Goal: Find specific page/section: Find specific page/section

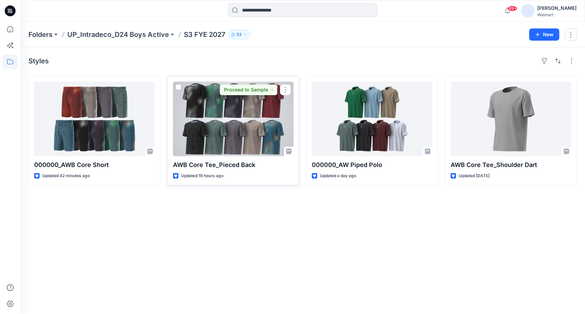
click at [252, 129] on div at bounding box center [233, 119] width 121 height 75
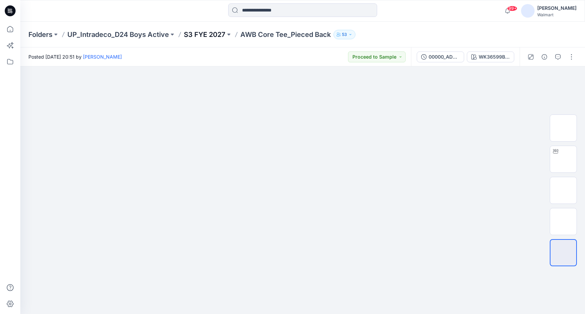
click at [204, 36] on p "S3 FYE 2027" at bounding box center [205, 34] width 42 height 9
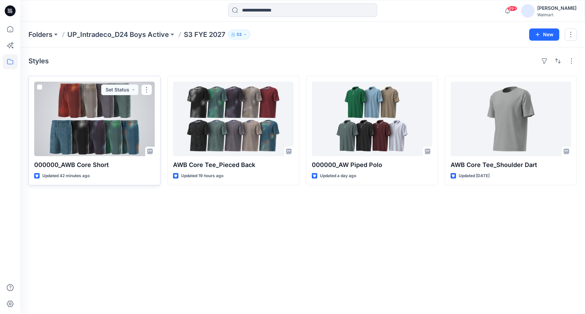
click at [123, 117] on div at bounding box center [94, 119] width 121 height 75
